Goal: Task Accomplishment & Management: Use online tool/utility

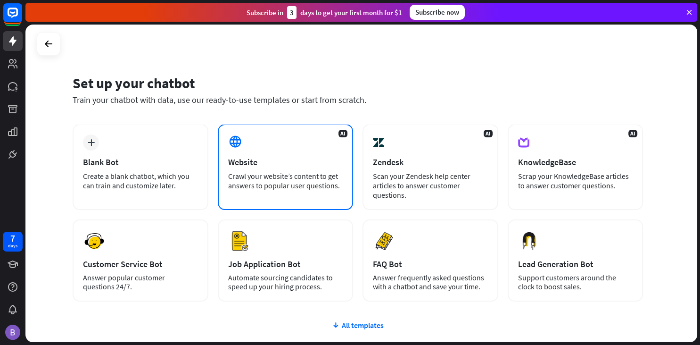
click at [236, 158] on div "Website" at bounding box center [285, 161] width 115 height 11
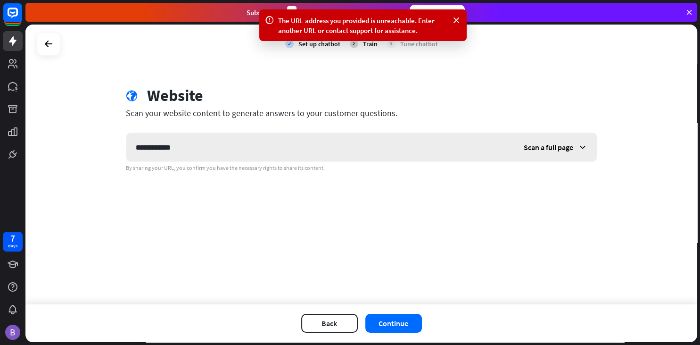
click at [136, 149] on input "**********" at bounding box center [320, 147] width 388 height 28
type input "**********"
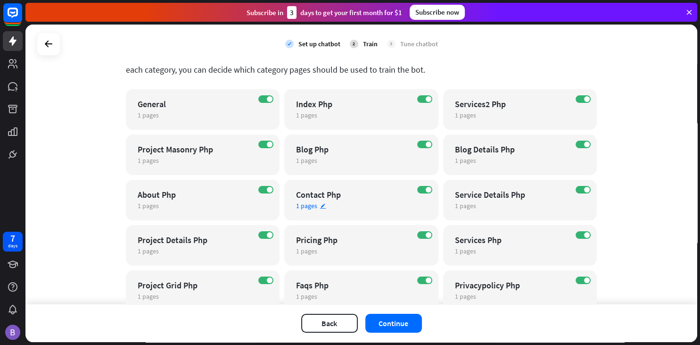
scroll to position [95, 0]
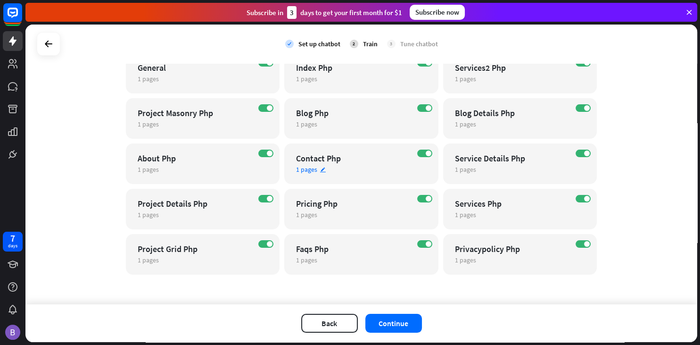
click at [324, 159] on div "Contact Php" at bounding box center [353, 158] width 114 height 11
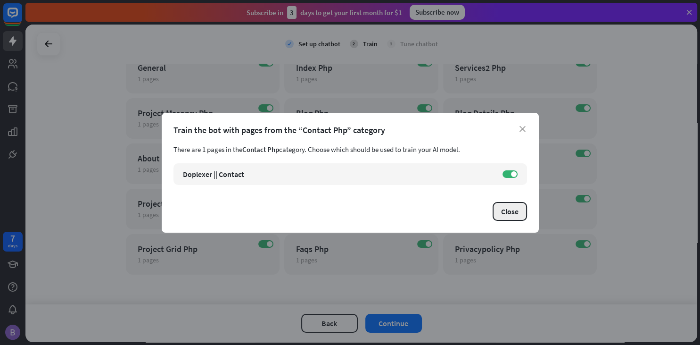
click at [511, 208] on button "Close" at bounding box center [510, 211] width 34 height 19
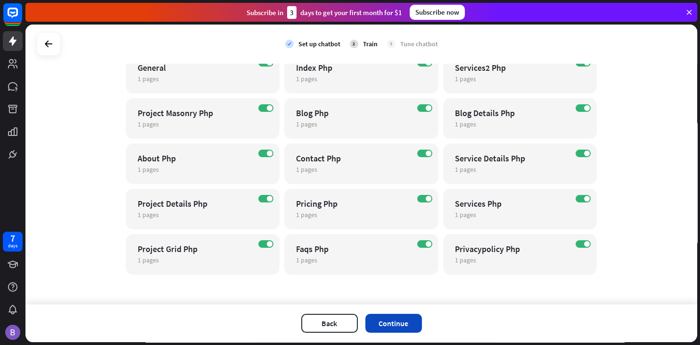
click at [407, 323] on button "Continue" at bounding box center [393, 322] width 57 height 19
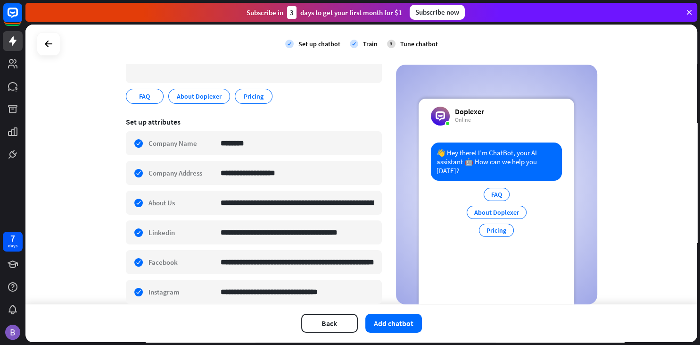
scroll to position [201, 0]
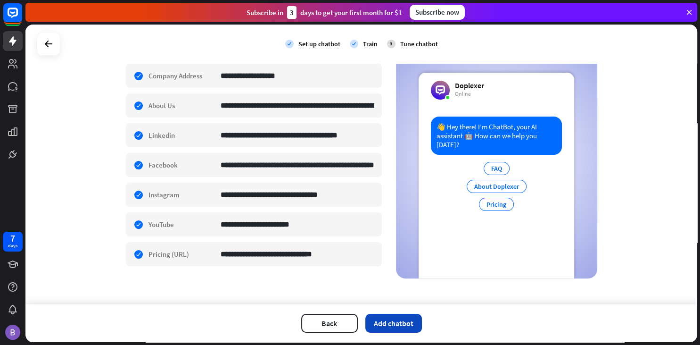
click at [408, 325] on button "Add chatbot" at bounding box center [393, 322] width 57 height 19
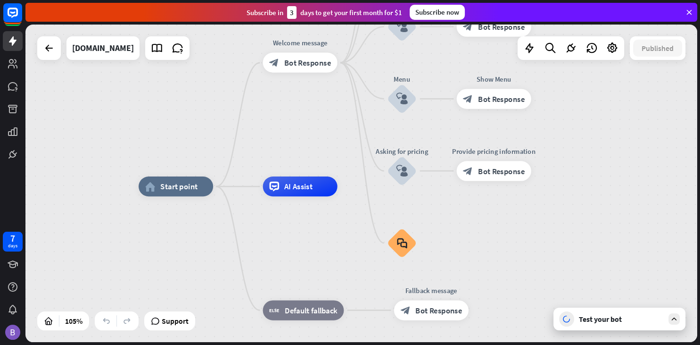
click at [602, 50] on div at bounding box center [571, 48] width 107 height 24
click at [613, 50] on icon at bounding box center [612, 48] width 12 height 12
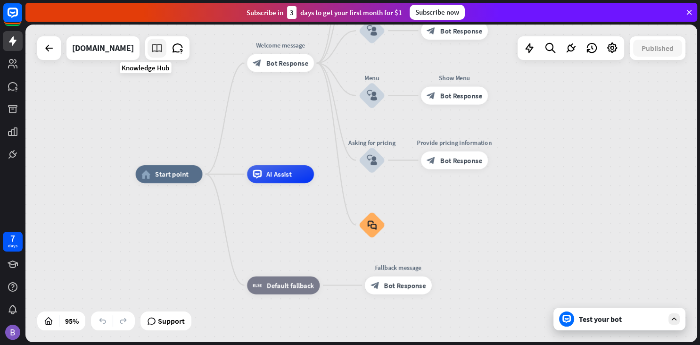
click at [151, 47] on icon at bounding box center [157, 48] width 12 height 12
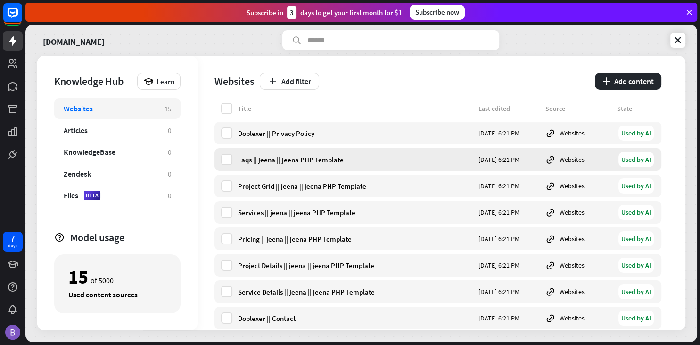
click at [298, 158] on div "Faqs || jeena || jeena PHP Template" at bounding box center [355, 159] width 235 height 9
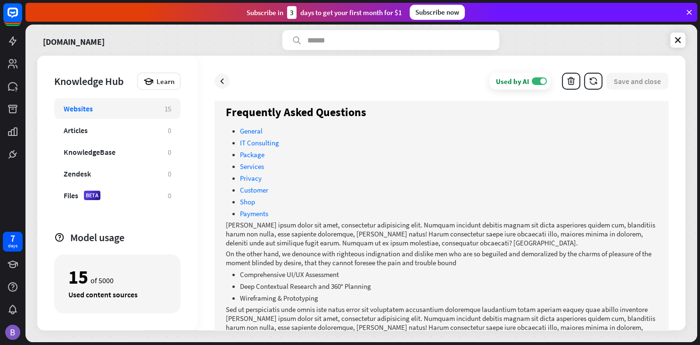
scroll to position [52, 0]
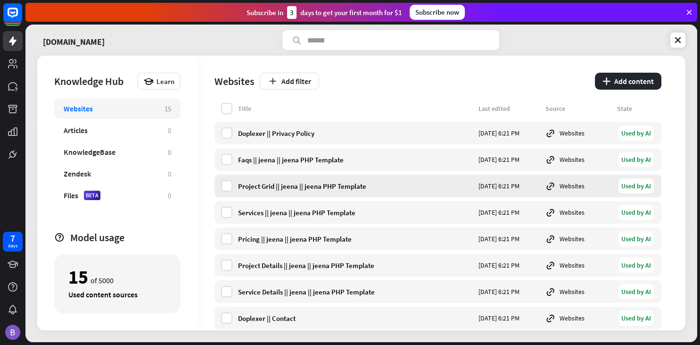
click at [289, 186] on div "Project Grid || jeena || jeena PHP Template" at bounding box center [355, 185] width 235 height 9
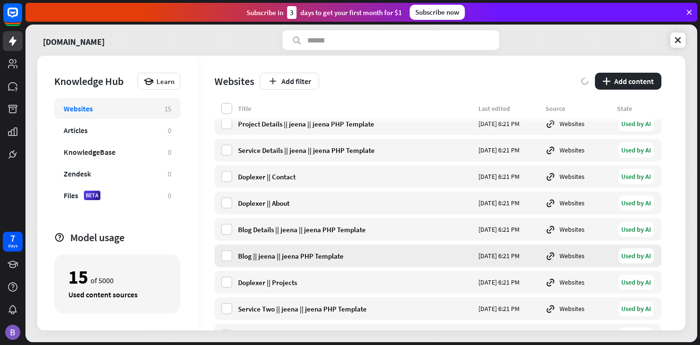
scroll to position [156, 0]
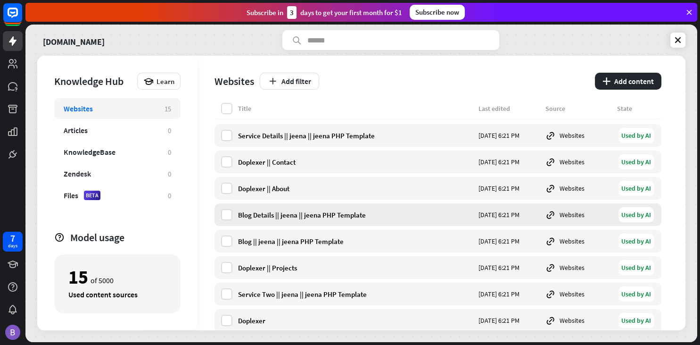
click at [286, 214] on div "Blog Details || jeena || jeena PHP Template" at bounding box center [355, 214] width 235 height 9
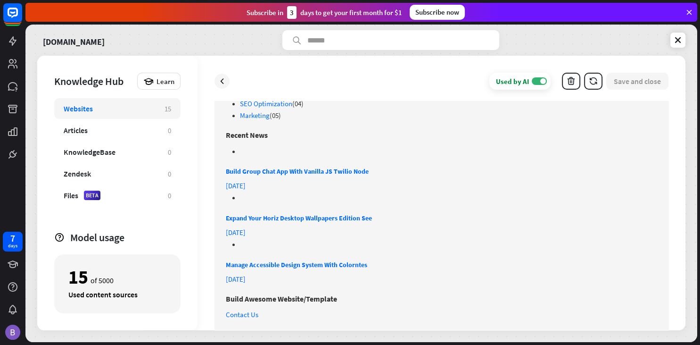
scroll to position [810, 0]
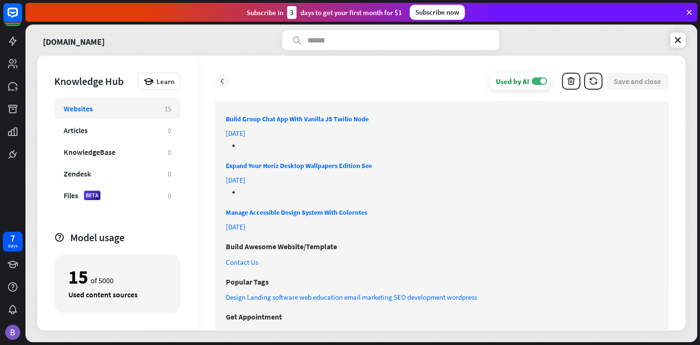
click at [222, 82] on icon at bounding box center [221, 80] width 9 height 9
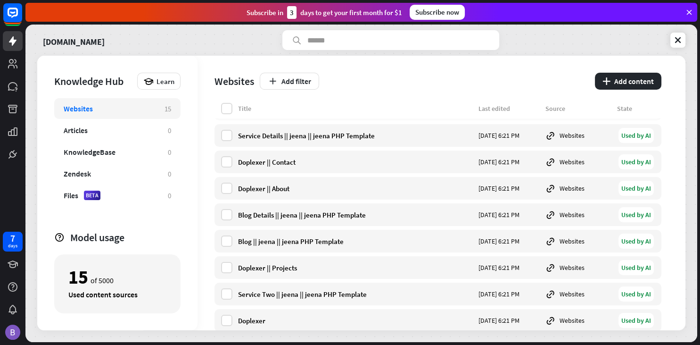
scroll to position [156, 0]
click at [296, 130] on div "Service Details || jeena || jeena PHP Template [DATE] 6:21 PM Websites Used by …" at bounding box center [437, 135] width 447 height 23
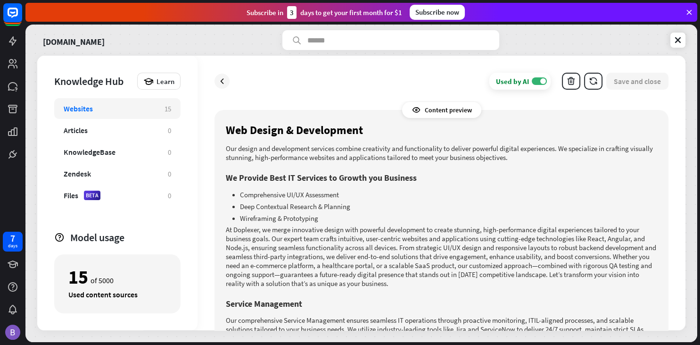
scroll to position [30, 0]
click at [222, 85] on icon at bounding box center [221, 80] width 9 height 9
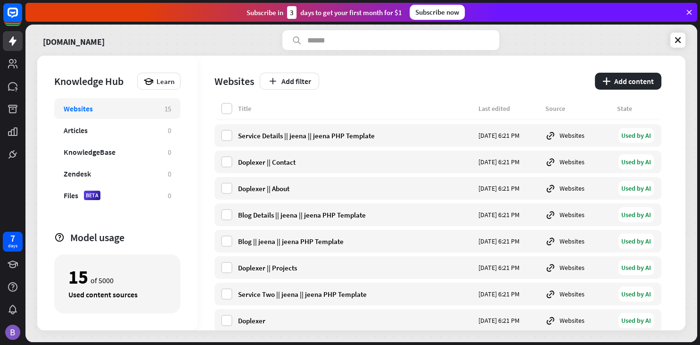
scroll to position [156, 0]
click at [257, 186] on div "Doplexer || About" at bounding box center [355, 188] width 235 height 9
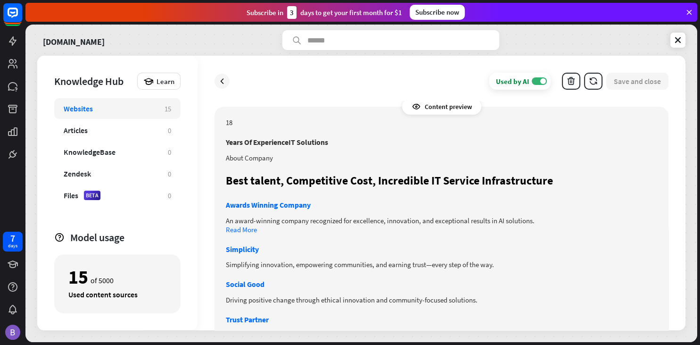
scroll to position [52, 0]
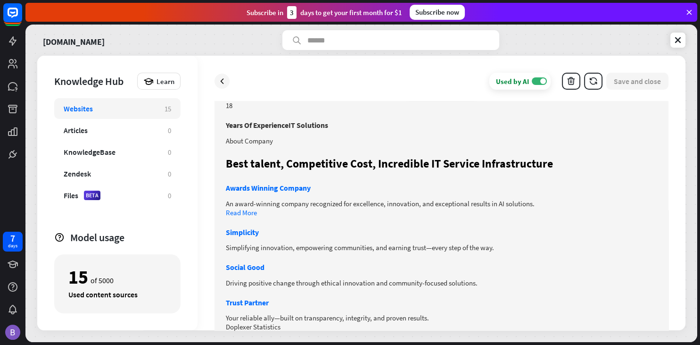
drag, startPoint x: 97, startPoint y: 277, endPoint x: 112, endPoint y: 280, distance: 15.4
click at [112, 280] on div "15 of 5000" at bounding box center [117, 277] width 98 height 16
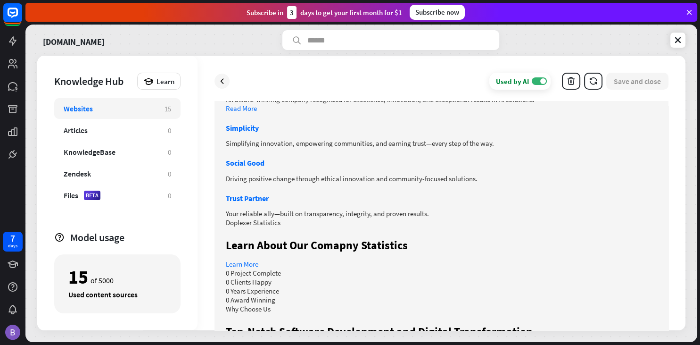
scroll to position [416, 0]
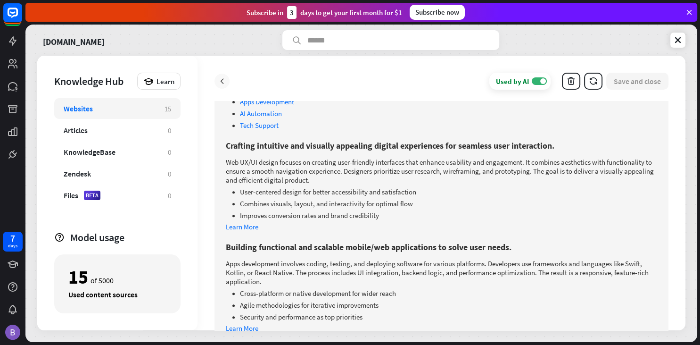
click at [220, 75] on div at bounding box center [221, 81] width 15 height 15
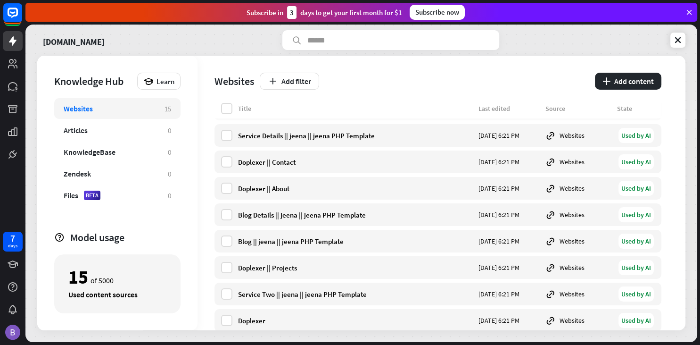
scroll to position [156, 0]
click at [261, 183] on div "Doplexer || About [DATE] 6:21 PM Websites Used by AI" at bounding box center [437, 188] width 447 height 23
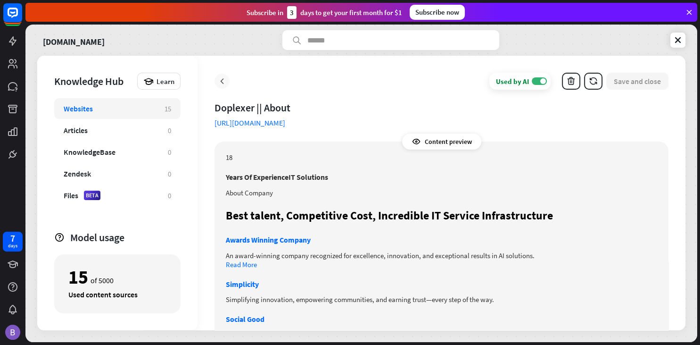
click at [222, 80] on icon at bounding box center [221, 80] width 9 height 9
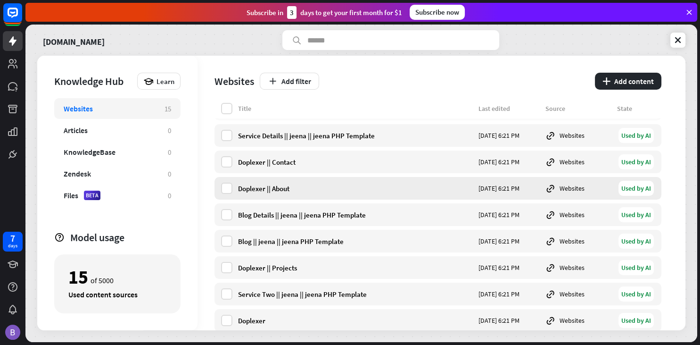
scroll to position [205, 0]
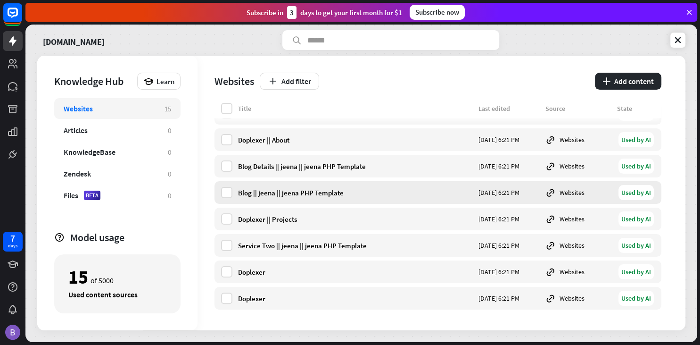
click at [270, 189] on div "Blog || jeena || jeena PHP Template" at bounding box center [355, 192] width 235 height 9
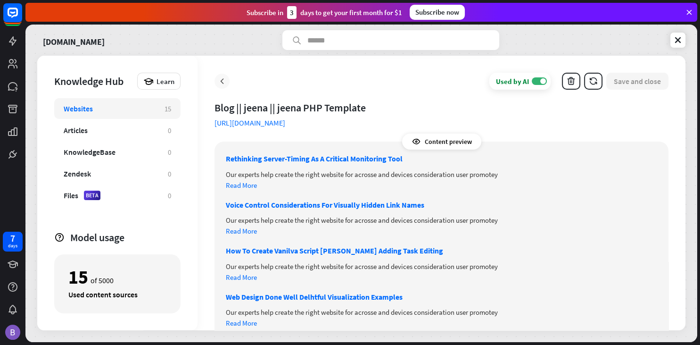
click at [225, 82] on icon at bounding box center [221, 80] width 9 height 9
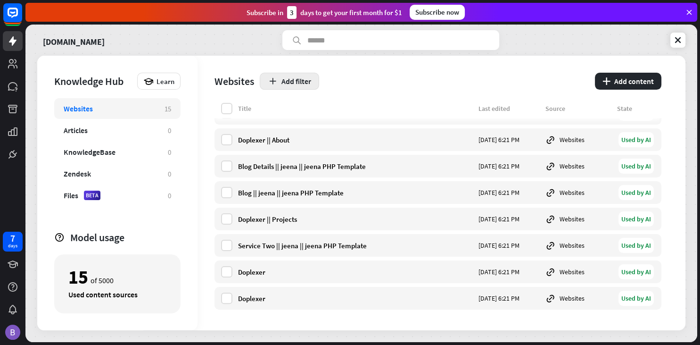
click at [284, 83] on button "Add filter" at bounding box center [289, 81] width 59 height 17
click at [343, 98] on div "Websites Add filter plus Add content" at bounding box center [437, 79] width 447 height 47
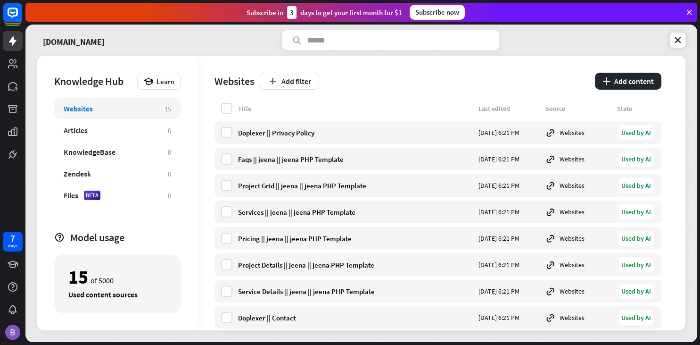
scroll to position [0, 0]
click at [129, 131] on div "Articles" at bounding box center [111, 129] width 95 height 9
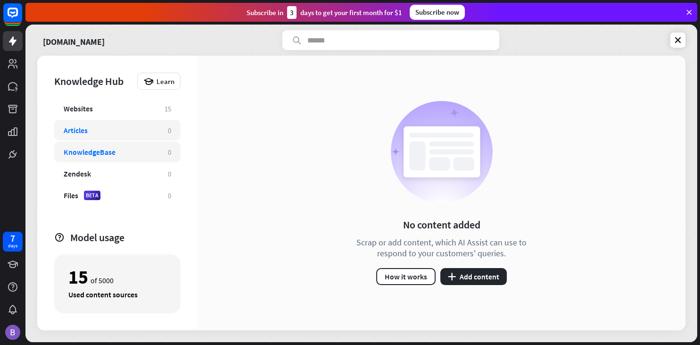
click at [116, 152] on div "KnowledgeBase" at bounding box center [111, 151] width 95 height 9
click at [127, 180] on div "Zendesk 0" at bounding box center [117, 173] width 126 height 21
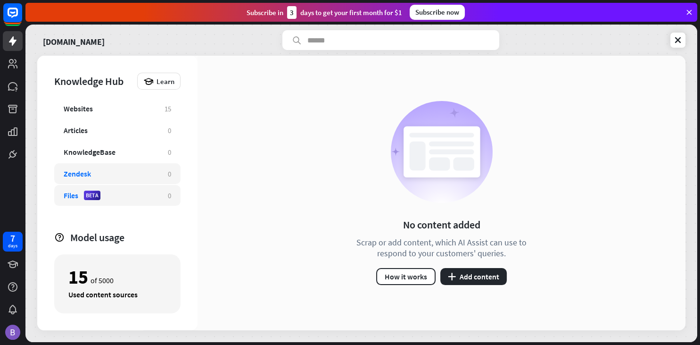
click at [123, 194] on div "Files BETA" at bounding box center [111, 194] width 95 height 9
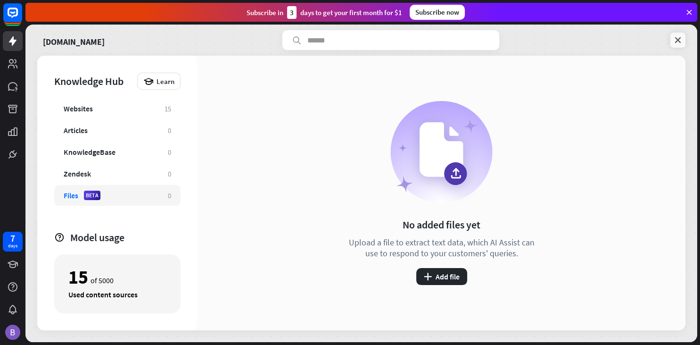
click at [681, 42] on icon at bounding box center [677, 39] width 9 height 9
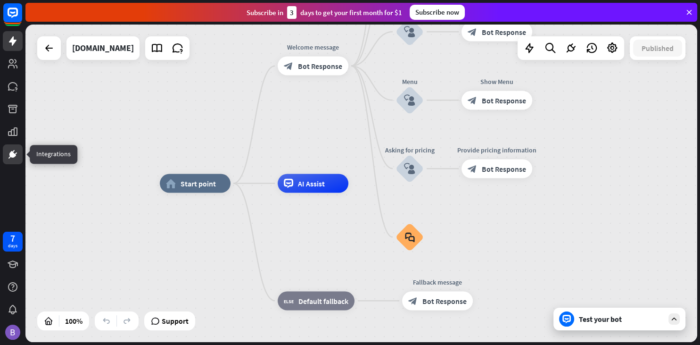
click at [14, 156] on g at bounding box center [12, 154] width 8 height 8
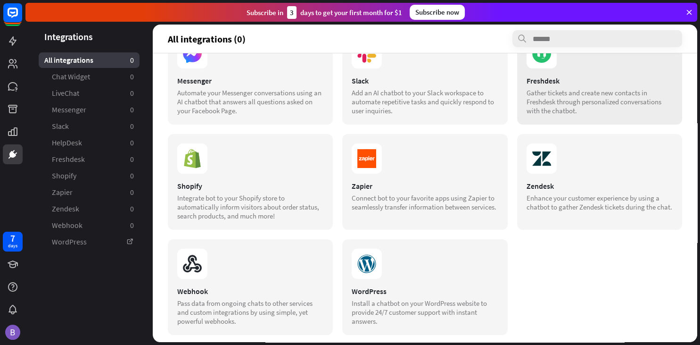
scroll to position [152, 0]
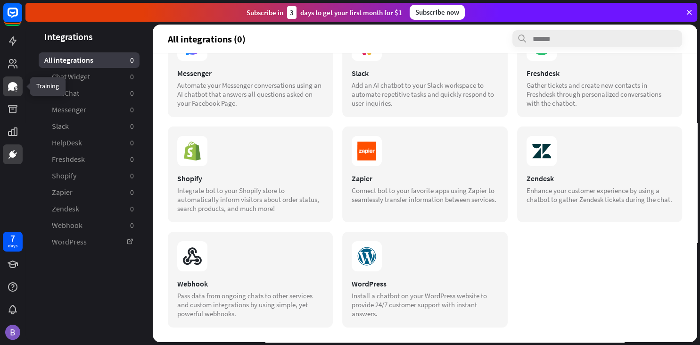
click at [12, 89] on icon at bounding box center [12, 86] width 9 height 8
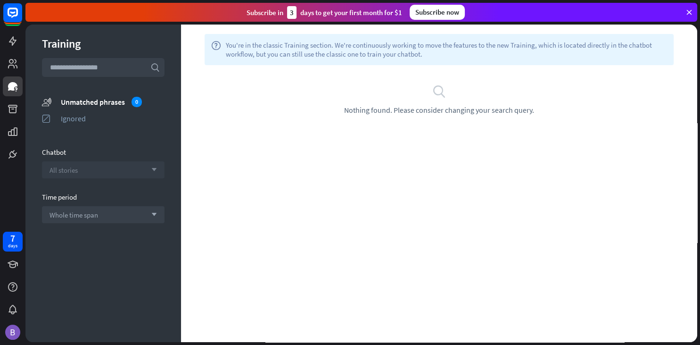
click at [90, 170] on div "All stories arrow_down" at bounding box center [103, 169] width 123 height 17
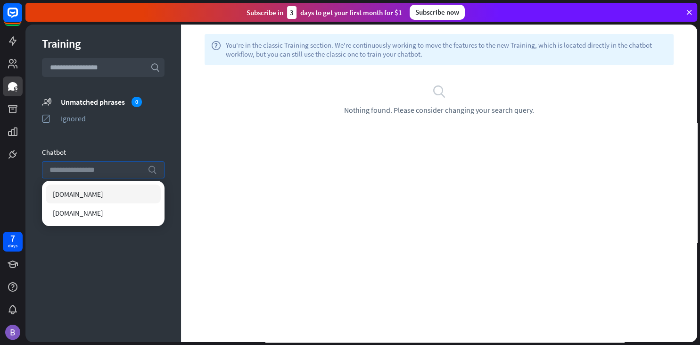
click at [90, 169] on input "search" at bounding box center [95, 170] width 93 height 16
click at [229, 183] on div "help You're in the classic Training section. We're continuously working to move…" at bounding box center [439, 183] width 516 height 317
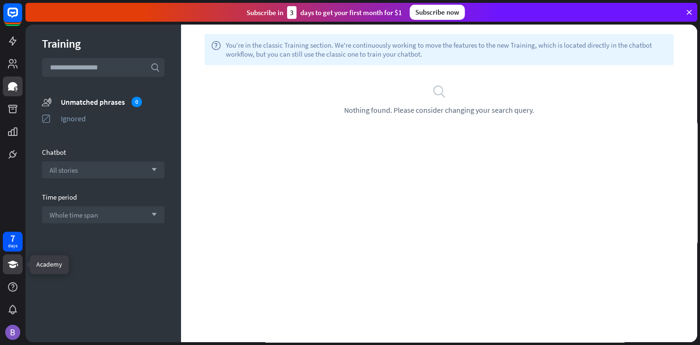
click at [10, 263] on icon at bounding box center [13, 264] width 10 height 8
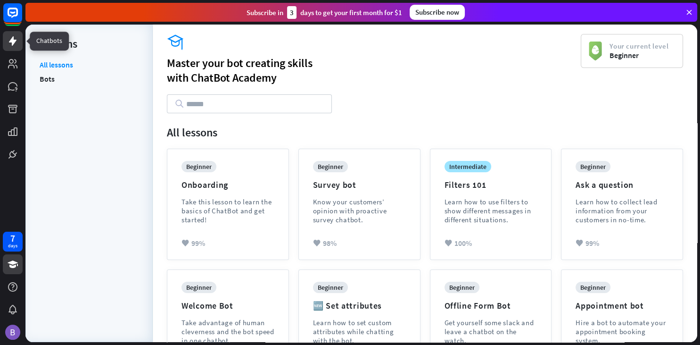
click at [15, 41] on icon at bounding box center [13, 40] width 8 height 9
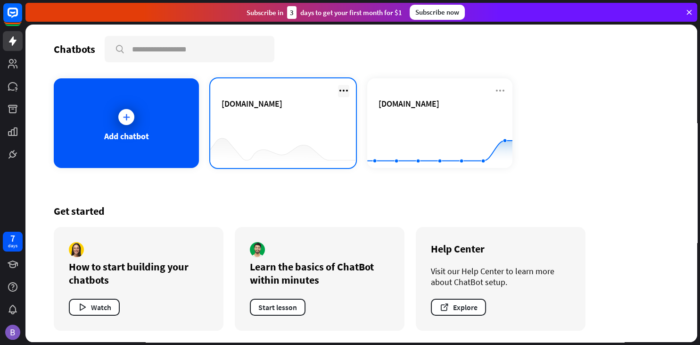
click at [342, 90] on icon at bounding box center [343, 90] width 11 height 11
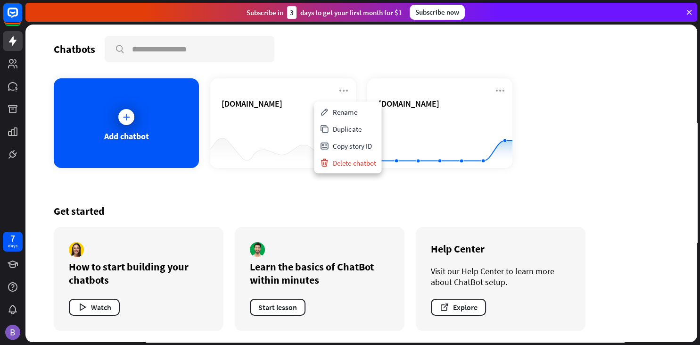
click at [623, 66] on div "Chatbots search Add chatbot [DOMAIN_NAME] [DOMAIN_NAME] Created with Highcharts…" at bounding box center [361, 183] width 672 height 317
